Goal: Information Seeking & Learning: Learn about a topic

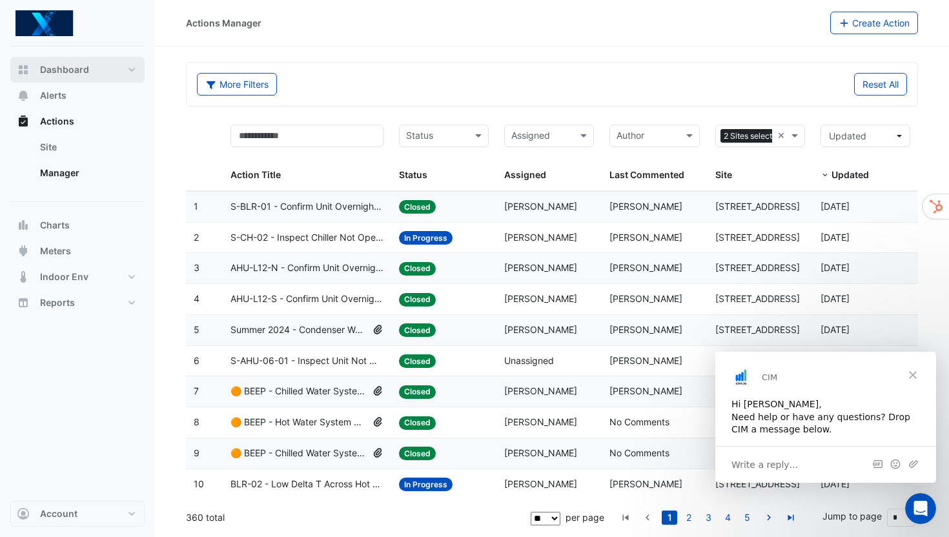
click at [132, 72] on button "Dashboard" at bounding box center [77, 70] width 134 height 26
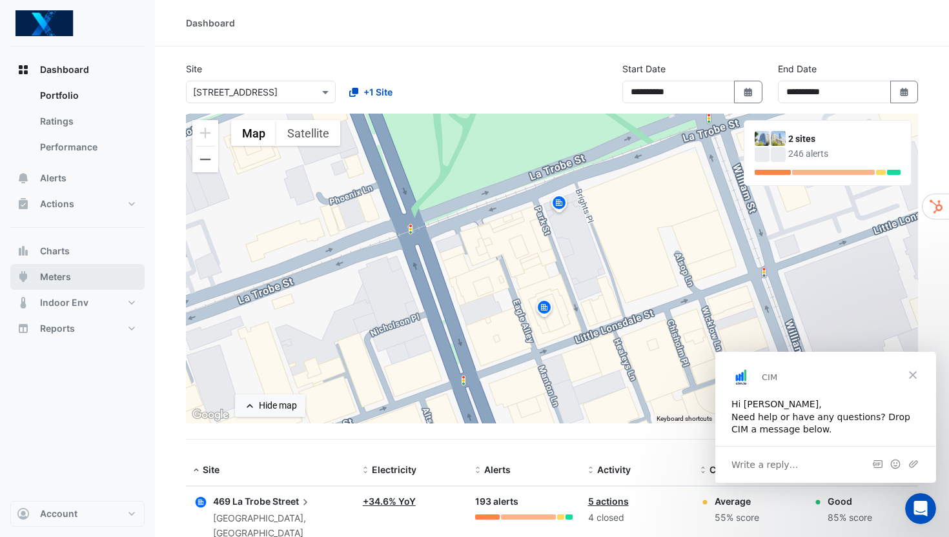
click at [76, 278] on button "Meters" at bounding box center [77, 277] width 134 height 26
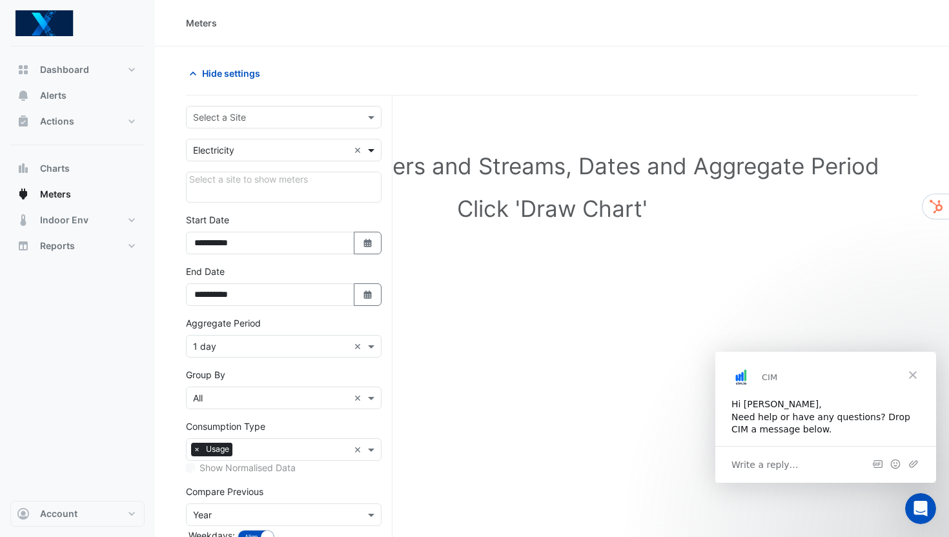
click at [372, 150] on span at bounding box center [373, 150] width 16 height 14
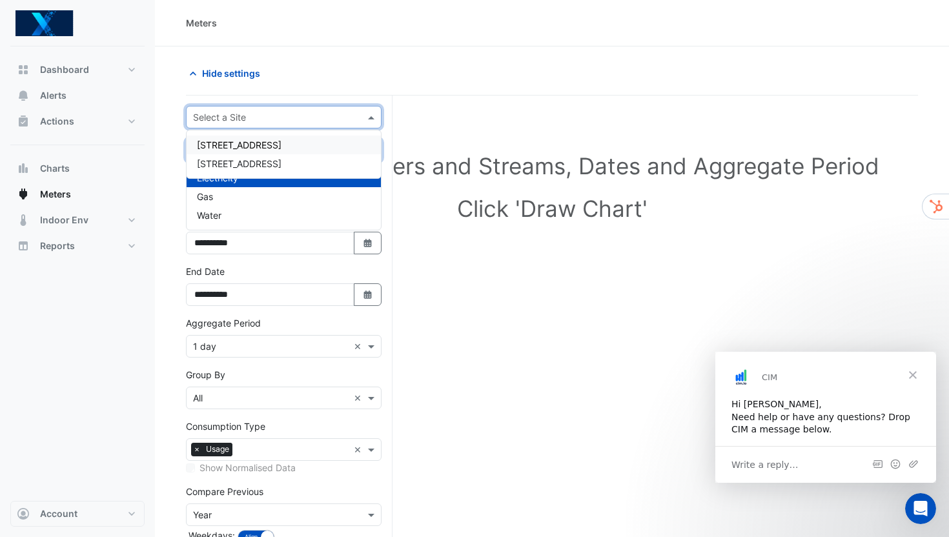
click at [370, 117] on span at bounding box center [373, 117] width 16 height 14
click at [334, 146] on div "[STREET_ADDRESS]" at bounding box center [284, 145] width 194 height 19
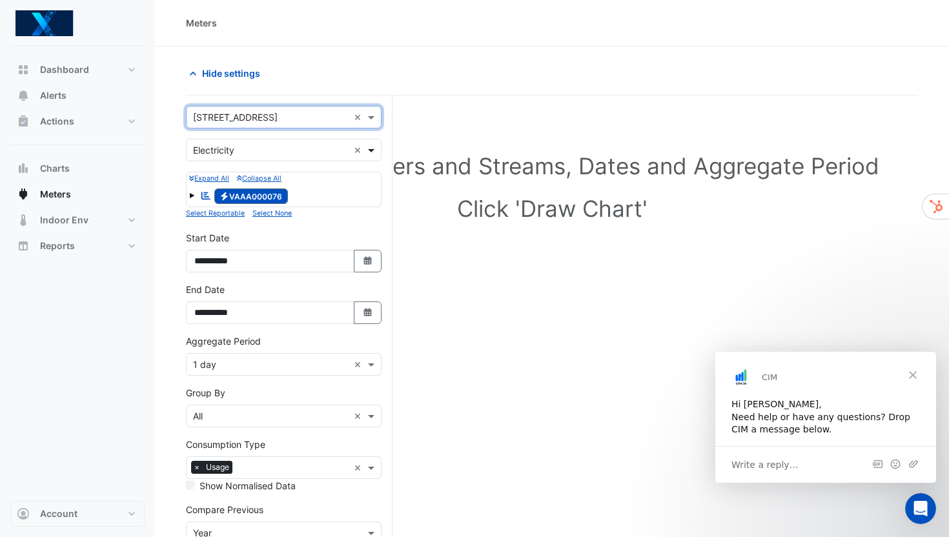
click at [374, 151] on span at bounding box center [373, 150] width 16 height 14
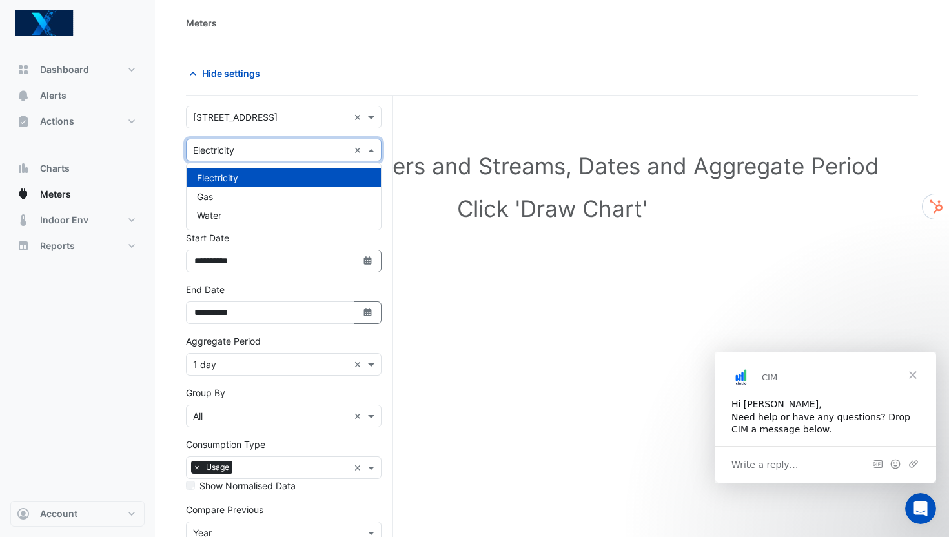
click at [340, 181] on div "Electricity" at bounding box center [284, 177] width 194 height 19
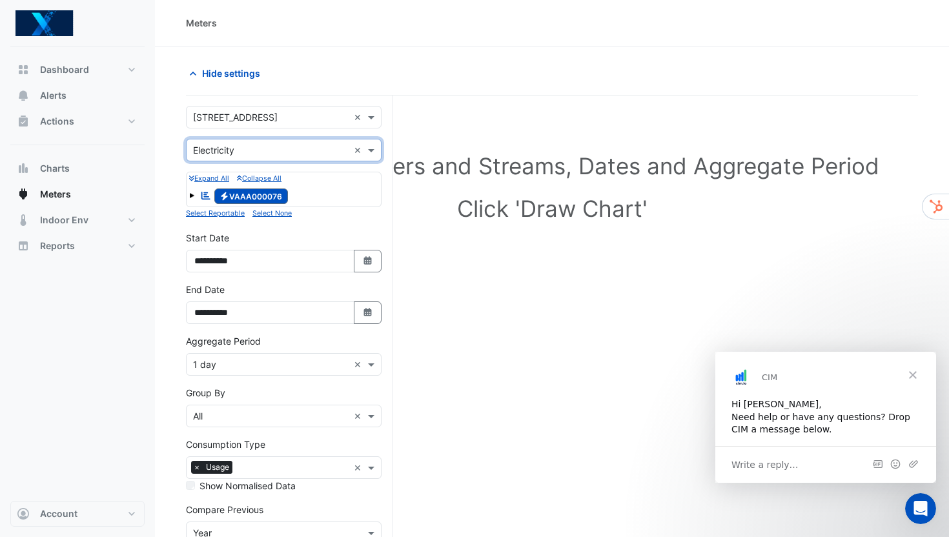
click at [217, 181] on small "Expand All" at bounding box center [209, 178] width 40 height 8
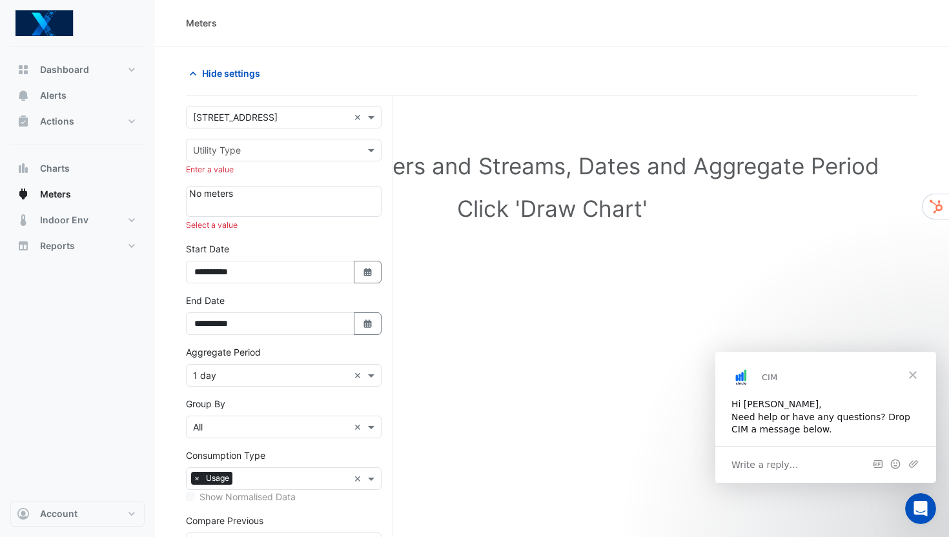
click at [230, 201] on div at bounding box center [283, 206] width 189 height 13
click at [260, 153] on input "text" at bounding box center [271, 151] width 156 height 14
click at [252, 178] on div "Electricity" at bounding box center [284, 177] width 194 height 19
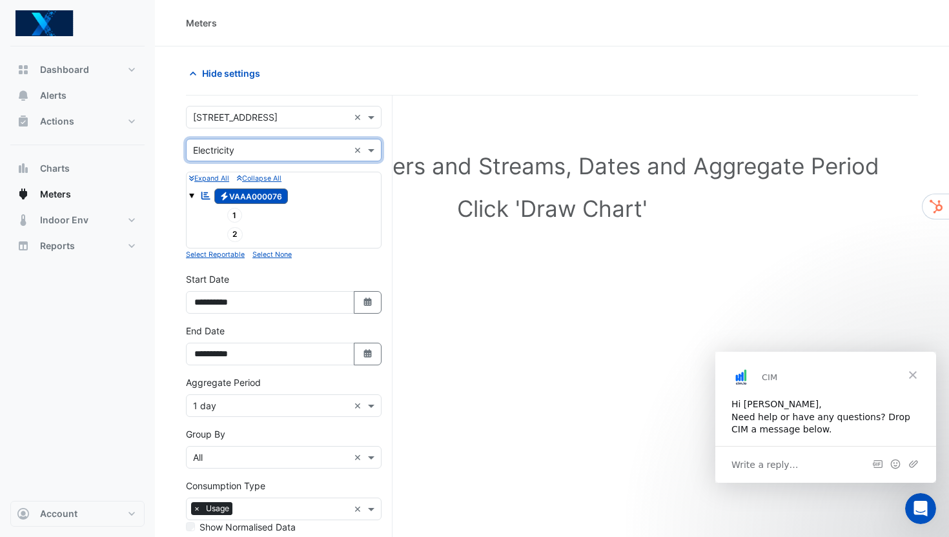
click at [230, 198] on span "Electricity VAAA000076" at bounding box center [251, 195] width 74 height 15
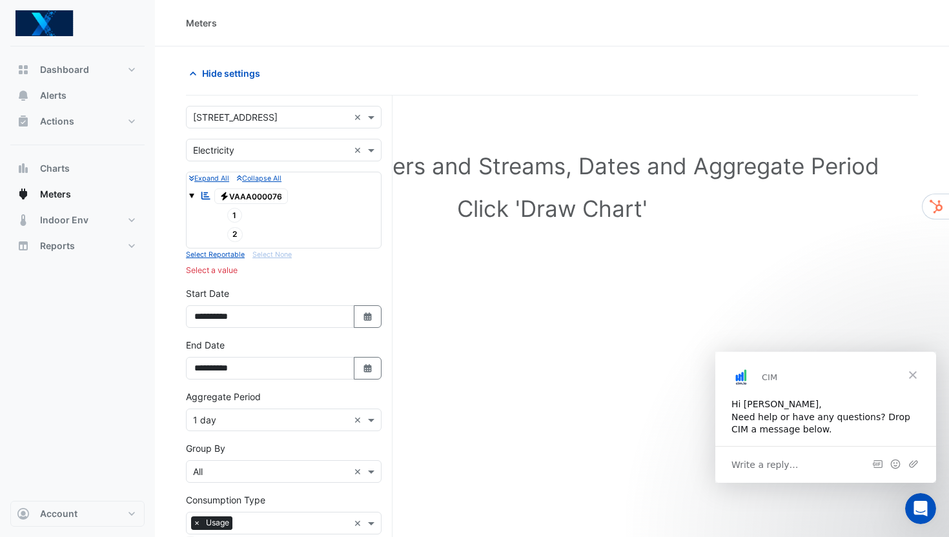
click at [230, 198] on span "Electricity VAAA000076" at bounding box center [251, 195] width 74 height 15
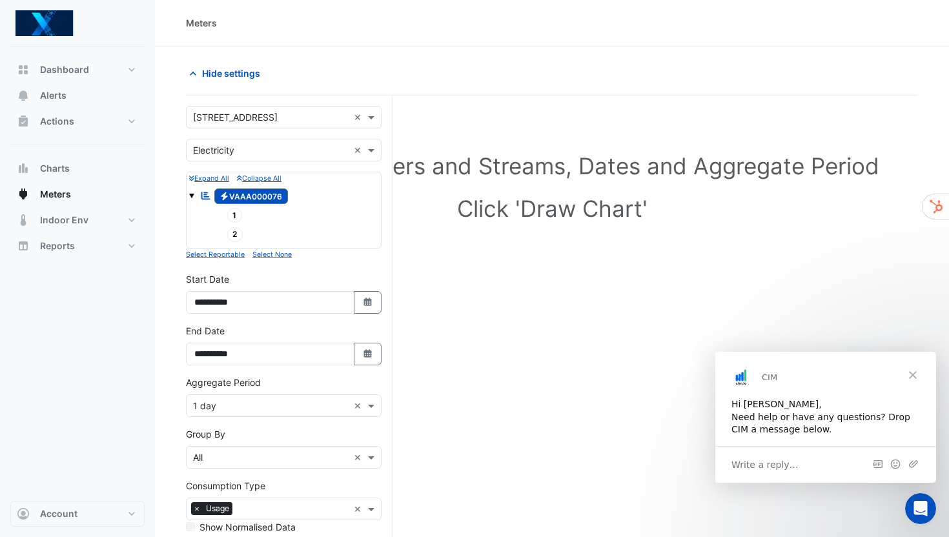
click at [234, 210] on span "1" at bounding box center [234, 215] width 15 height 15
click at [233, 232] on span "2" at bounding box center [235, 234] width 16 height 15
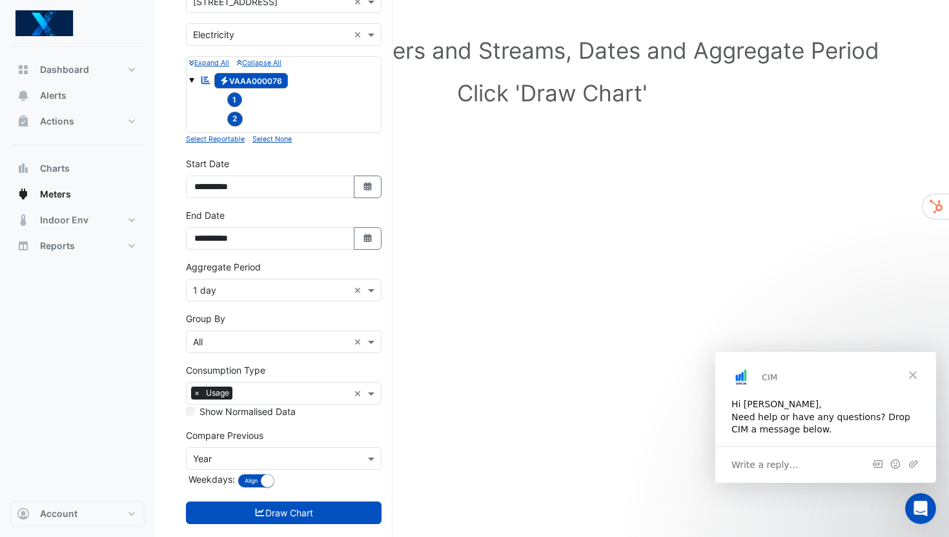
scroll to position [138, 0]
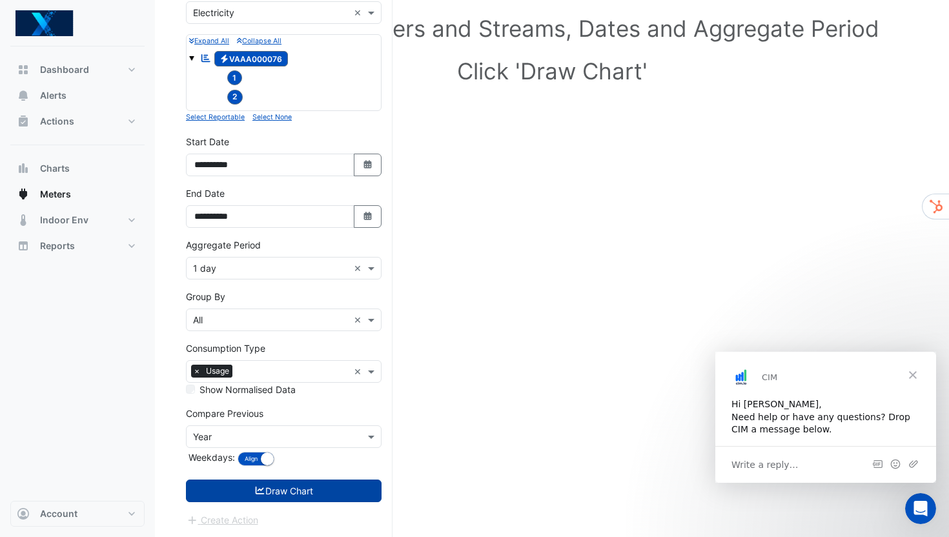
click at [262, 490] on icon "submit" at bounding box center [260, 490] width 12 height 9
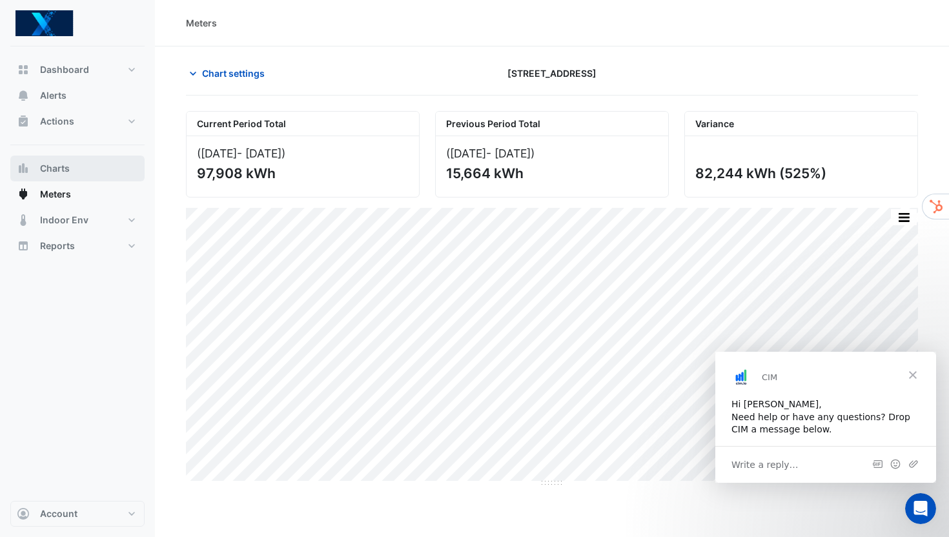
click at [61, 172] on span "Charts" at bounding box center [55, 168] width 30 height 13
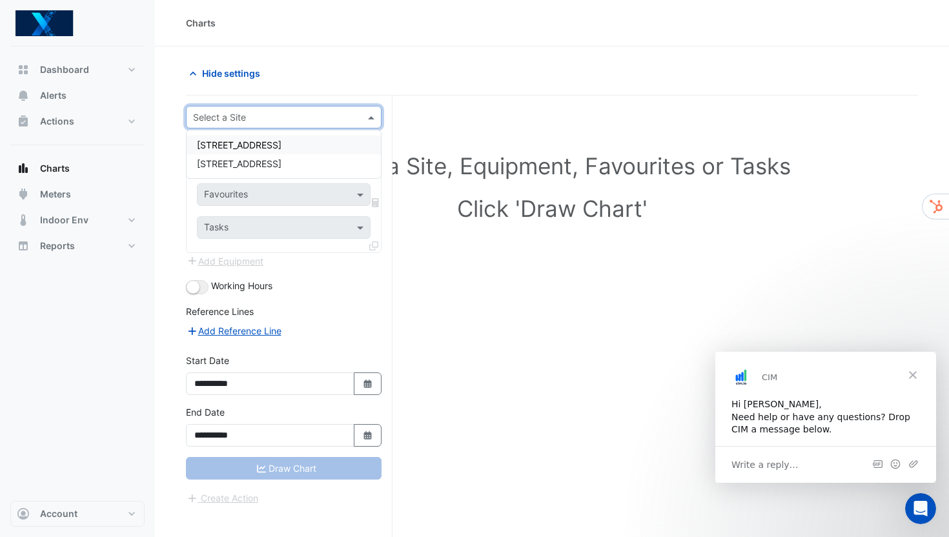
click at [354, 117] on div at bounding box center [284, 117] width 194 height 15
click at [341, 140] on div "[STREET_ADDRESS]" at bounding box center [284, 145] width 194 height 19
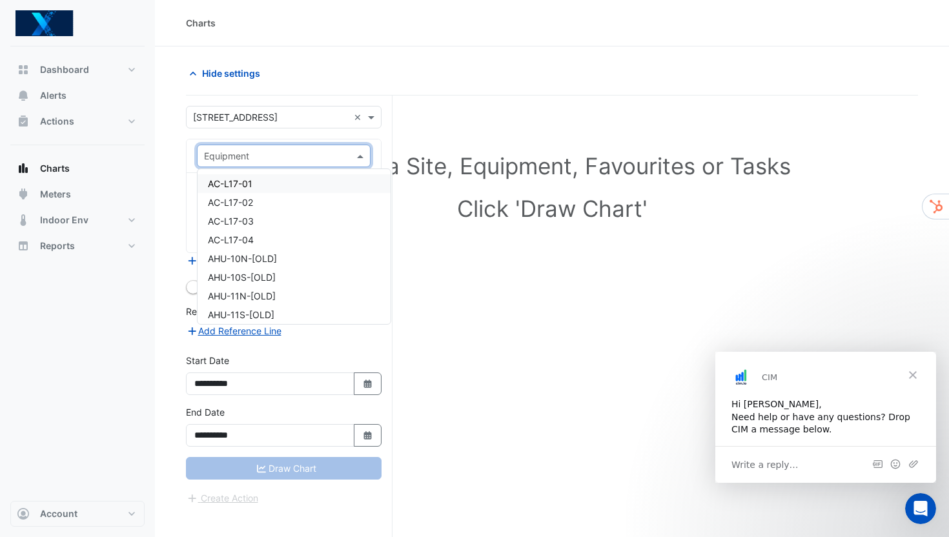
click at [343, 158] on div at bounding box center [284, 155] width 172 height 15
type input "**"
click at [230, 177] on span "CH-01" at bounding box center [221, 178] width 27 height 11
click at [267, 160] on input "text" at bounding box center [271, 157] width 134 height 14
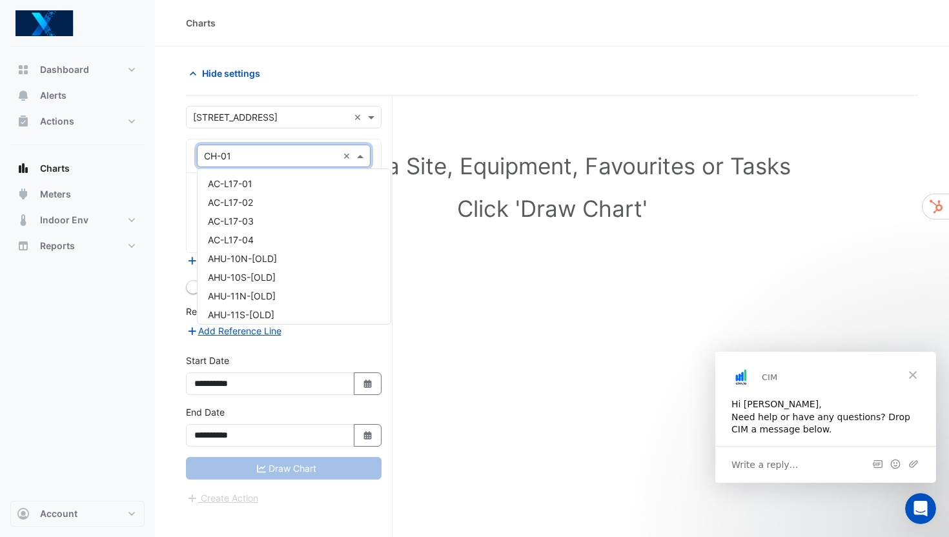
scroll to position [1540, 0]
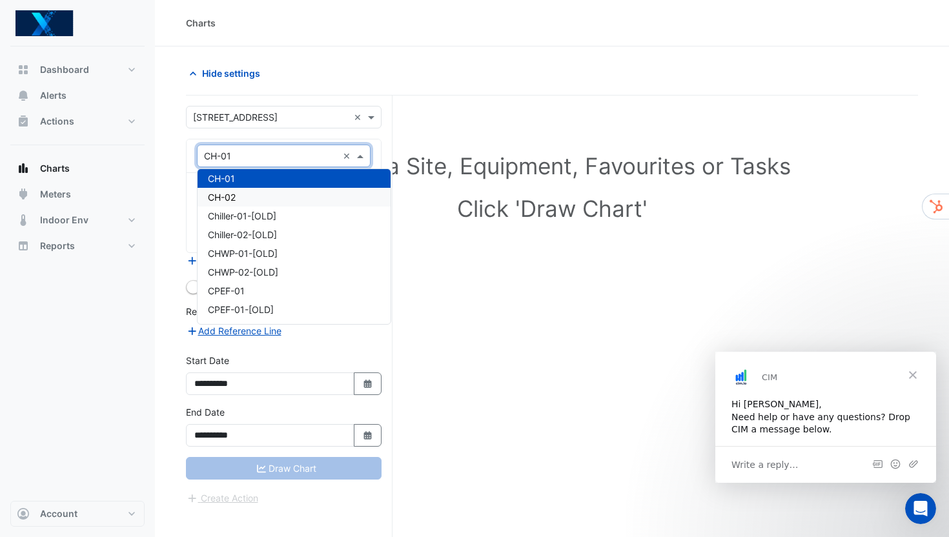
click at [260, 198] on div "CH-02" at bounding box center [294, 197] width 193 height 19
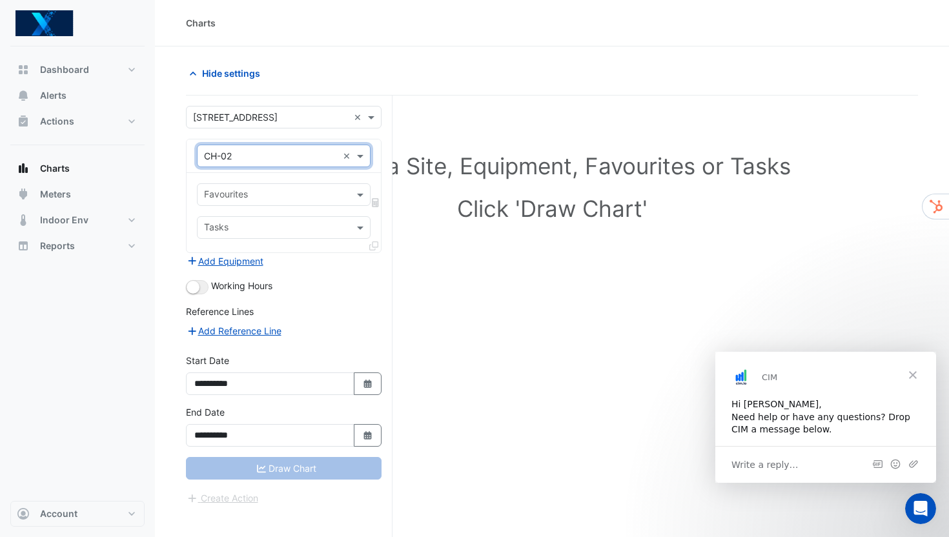
click at [257, 198] on input "text" at bounding box center [276, 196] width 145 height 14
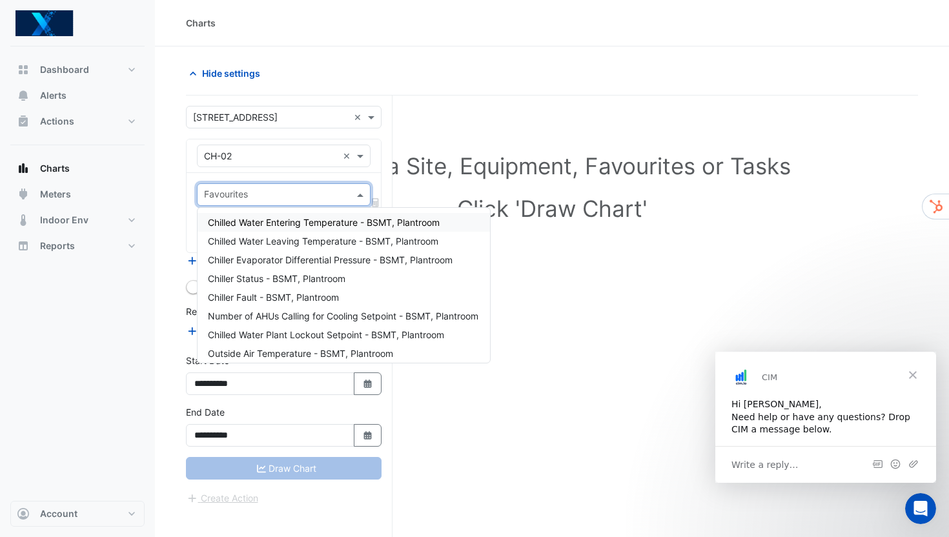
click at [263, 226] on span "Chilled Water Entering Temperature - BSMT, Plantroom" at bounding box center [324, 222] width 232 height 11
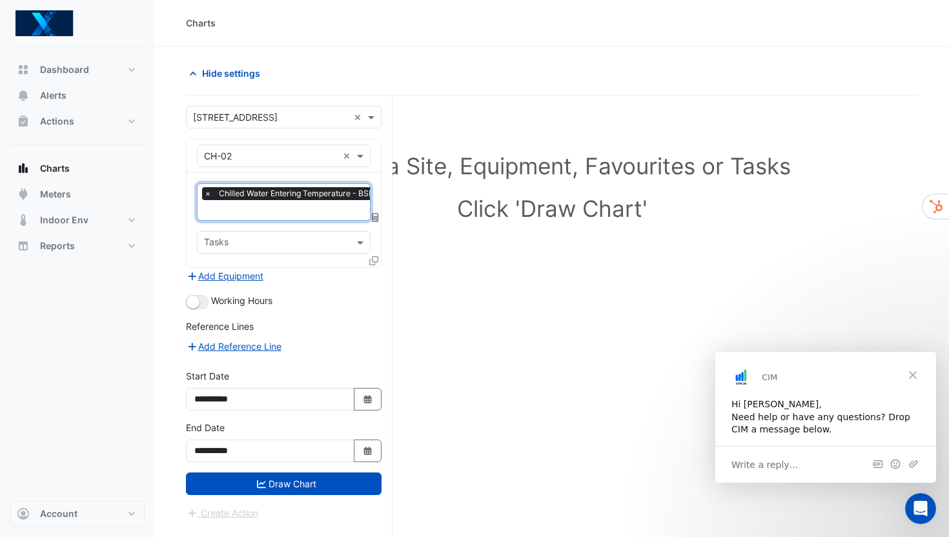
click at [255, 210] on input "text" at bounding box center [316, 212] width 225 height 14
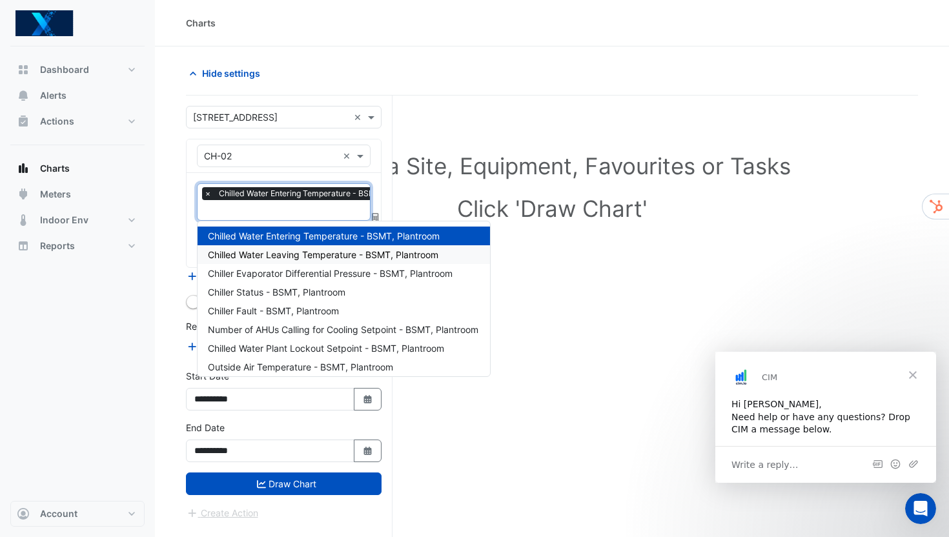
click at [249, 247] on div "Chilled Water Leaving Temperature - BSMT, Plantroom" at bounding box center [344, 254] width 292 height 19
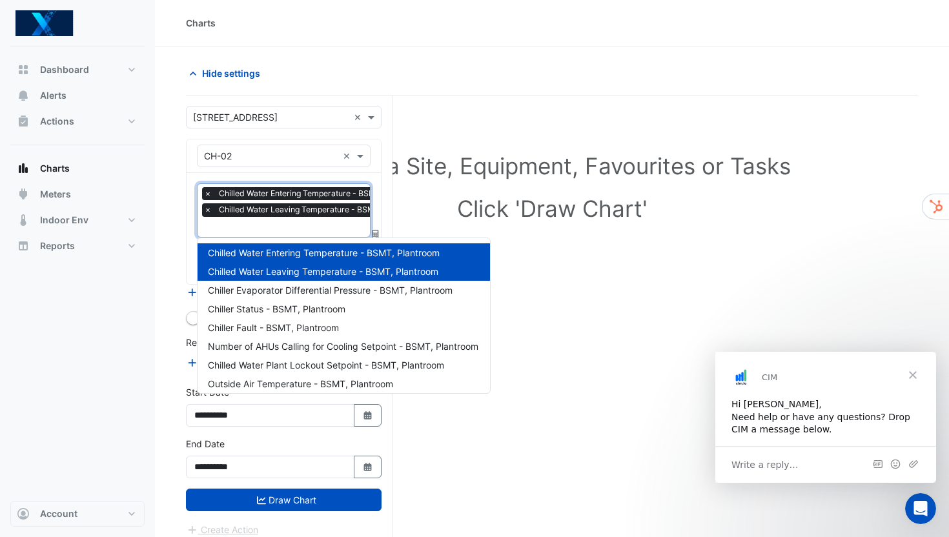
click at [239, 221] on input "text" at bounding box center [316, 228] width 225 height 14
click at [253, 291] on span "Chiller Evaporator Differential Pressure - BSMT, Plantroom" at bounding box center [330, 290] width 245 height 11
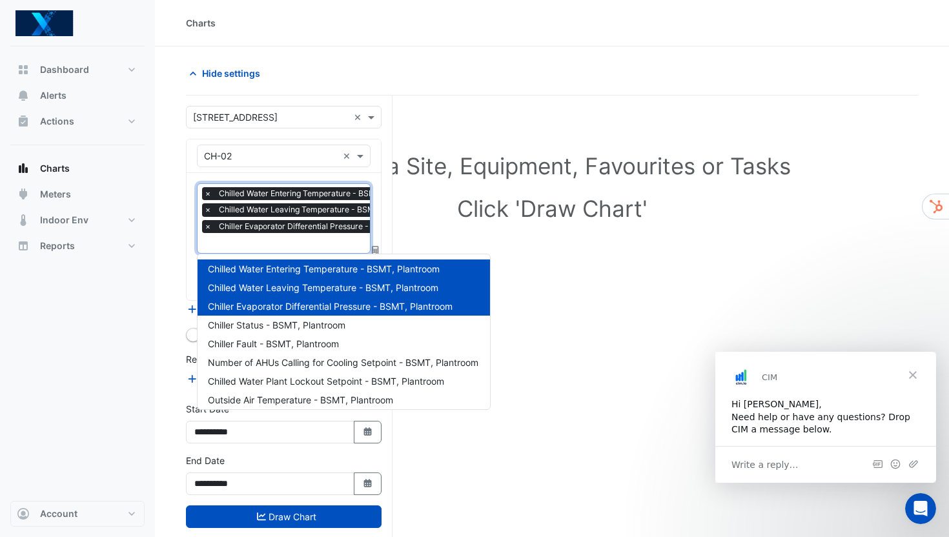
click at [235, 241] on input "text" at bounding box center [323, 245] width 238 height 14
click at [236, 323] on span "Chiller Status - BSMT, Plantroom" at bounding box center [277, 325] width 138 height 11
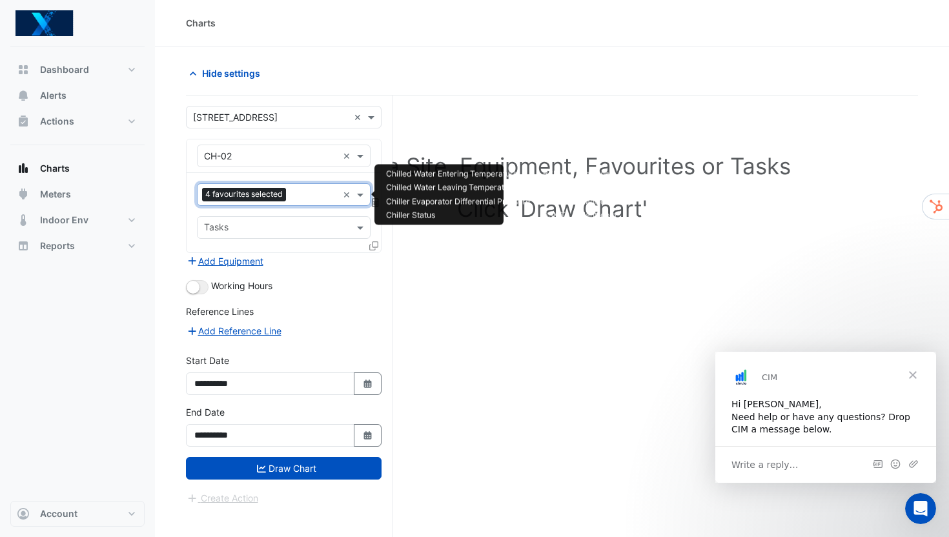
click at [291, 194] on div at bounding box center [313, 196] width 48 height 17
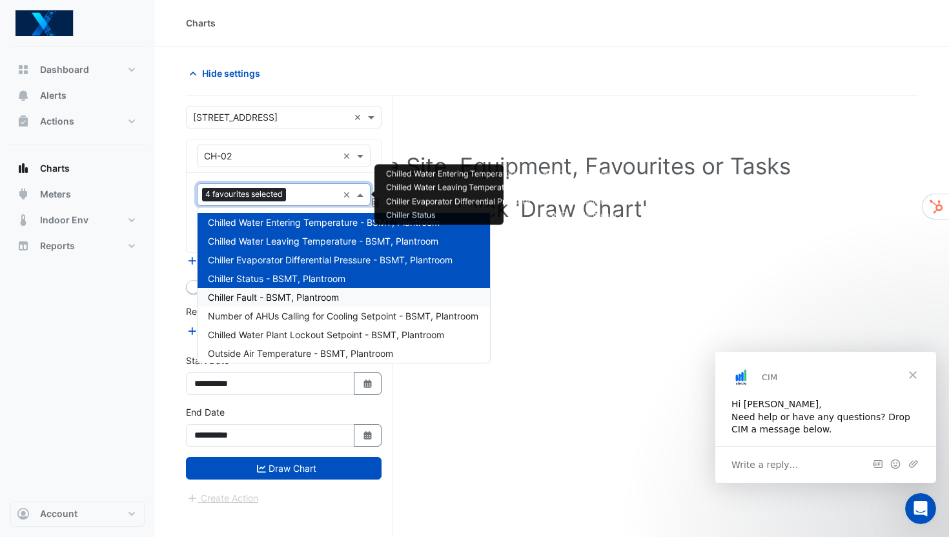
click at [263, 300] on span "Chiller Fault - BSMT, Plantroom" at bounding box center [273, 297] width 131 height 11
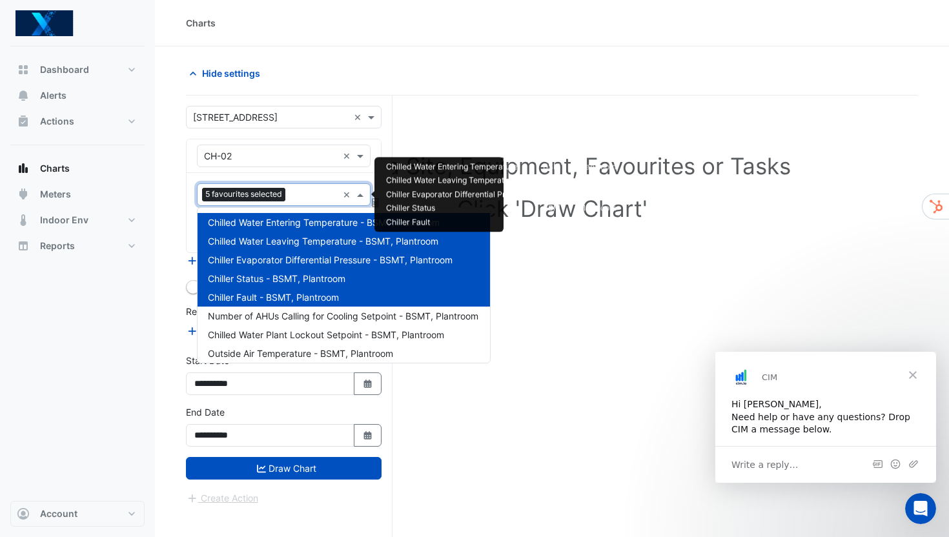
click at [311, 194] on input "text" at bounding box center [313, 196] width 47 height 14
click at [287, 336] on span "Chilled Water Plant Lockout Setpoint - BSMT, Plantroom" at bounding box center [326, 334] width 236 height 11
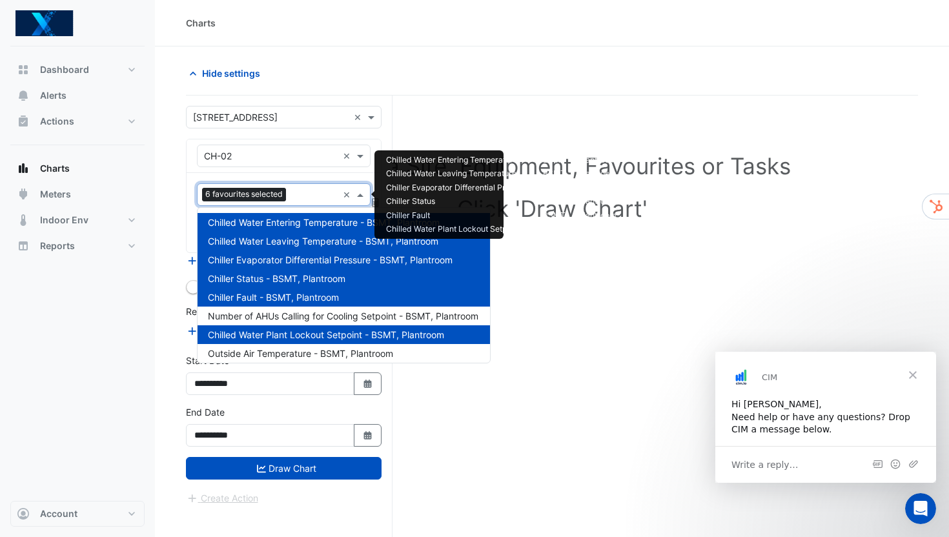
click at [306, 194] on input "text" at bounding box center [314, 196] width 46 height 14
click at [270, 315] on span "Number of AHUs Calling for Cooling Setpoint - BSMT, Plantroom" at bounding box center [343, 316] width 270 height 11
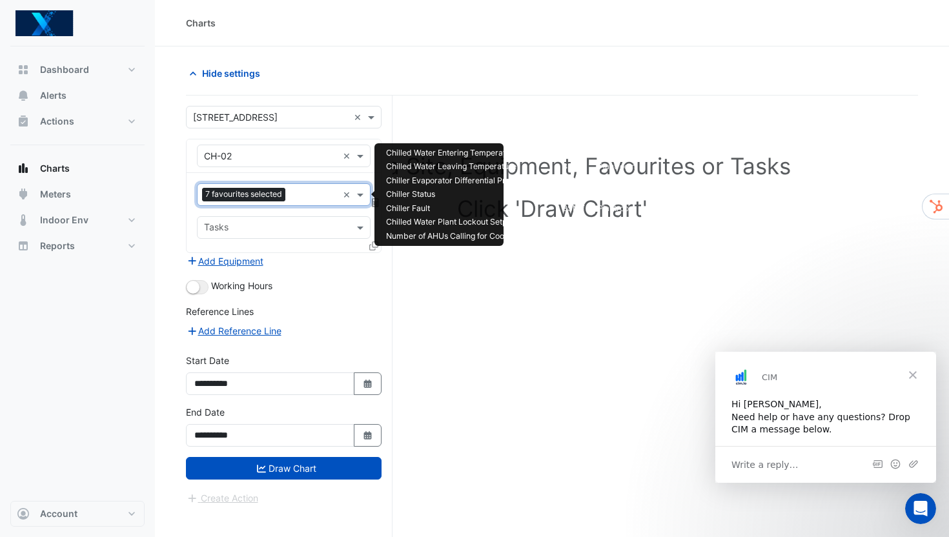
click at [295, 189] on input "text" at bounding box center [313, 196] width 47 height 14
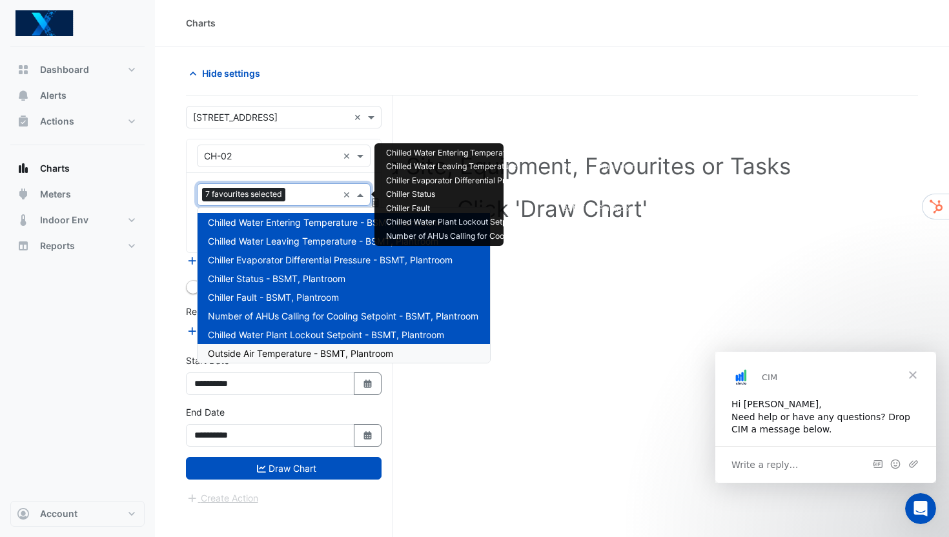
click at [258, 356] on span "Outside Air Temperature - BSMT, Plantroom" at bounding box center [300, 353] width 185 height 11
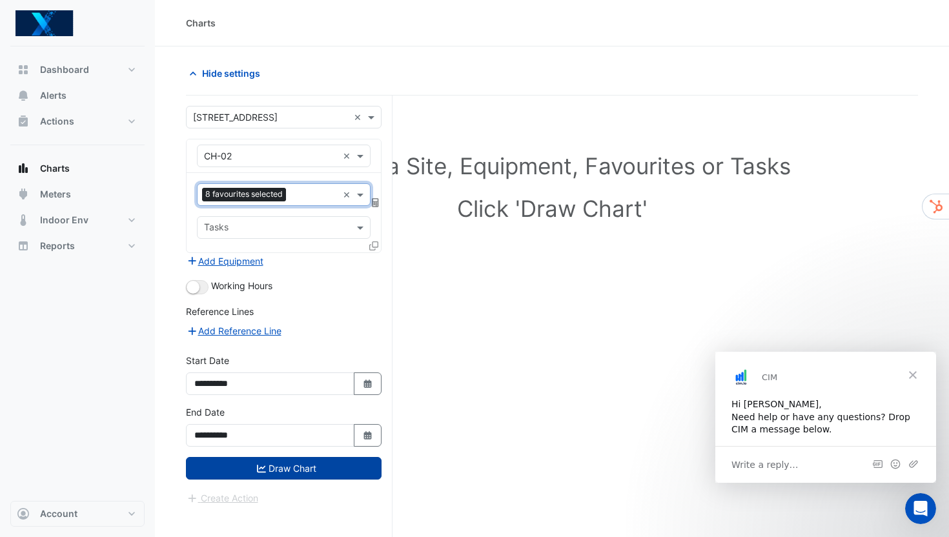
click at [276, 468] on button "Draw Chart" at bounding box center [284, 468] width 196 height 23
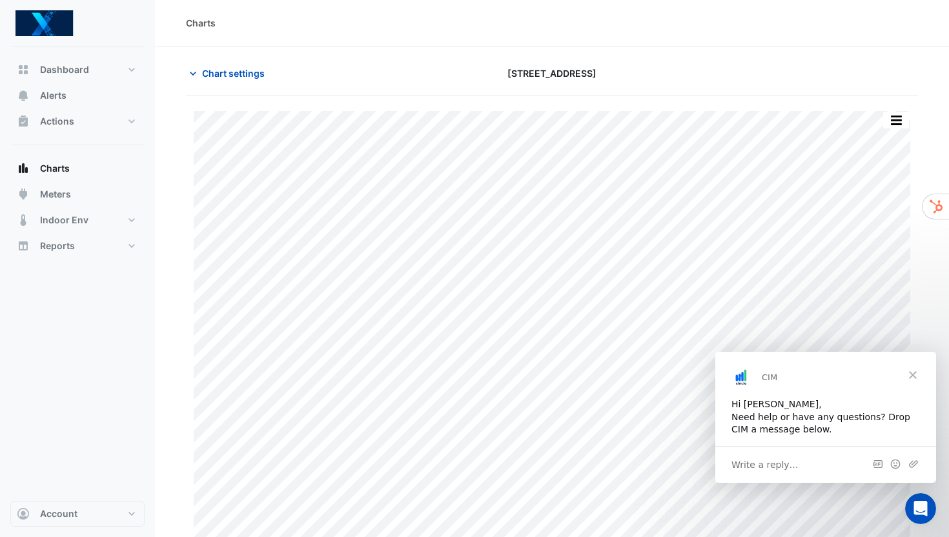
click at [910, 376] on span "Close" at bounding box center [913, 375] width 46 height 46
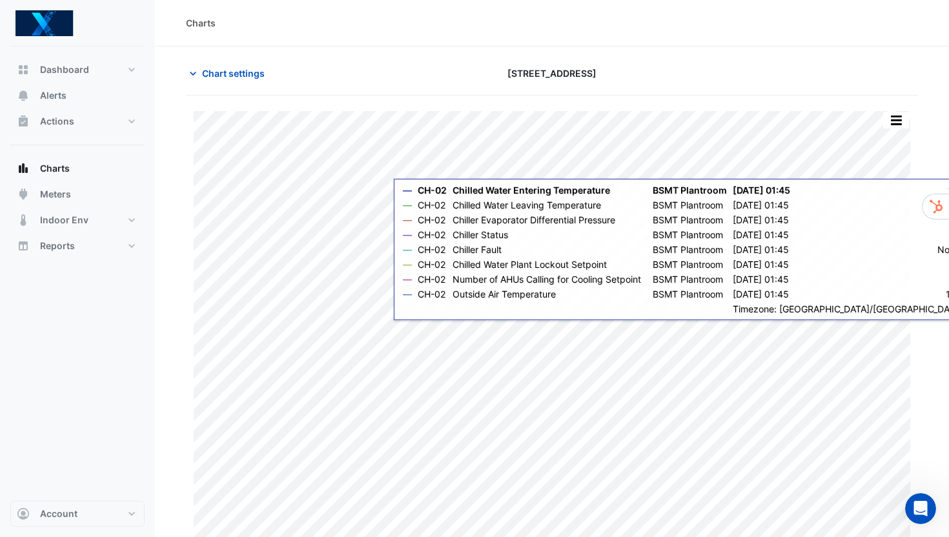
scroll to position [15, 0]
